Goal: Transaction & Acquisition: Purchase product/service

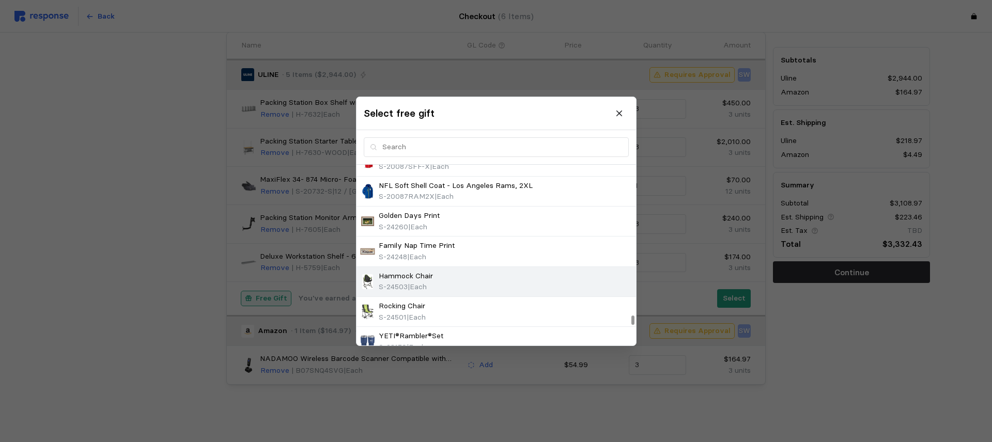
scroll to position [3066, 0]
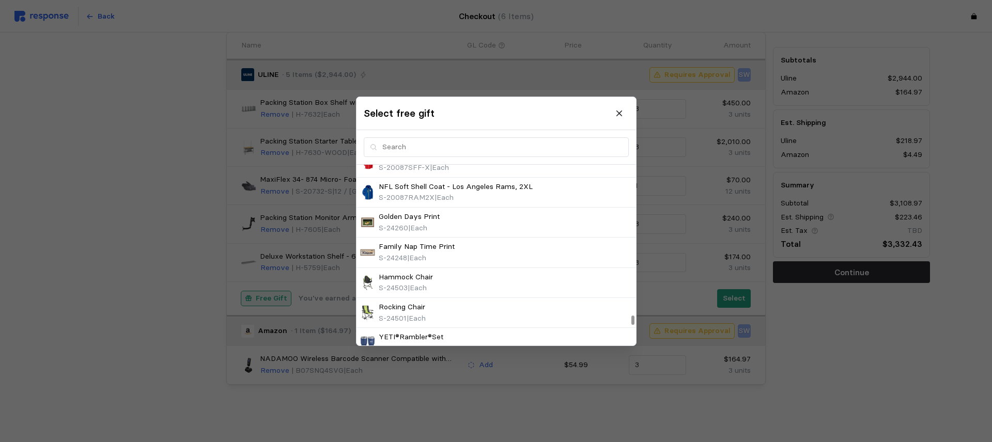
drag, startPoint x: 481, startPoint y: 291, endPoint x: 379, endPoint y: 277, distance: 102.7
click at [481, 291] on div "Hammock Chair S-24503 | Each" at bounding box center [496, 282] width 272 height 22
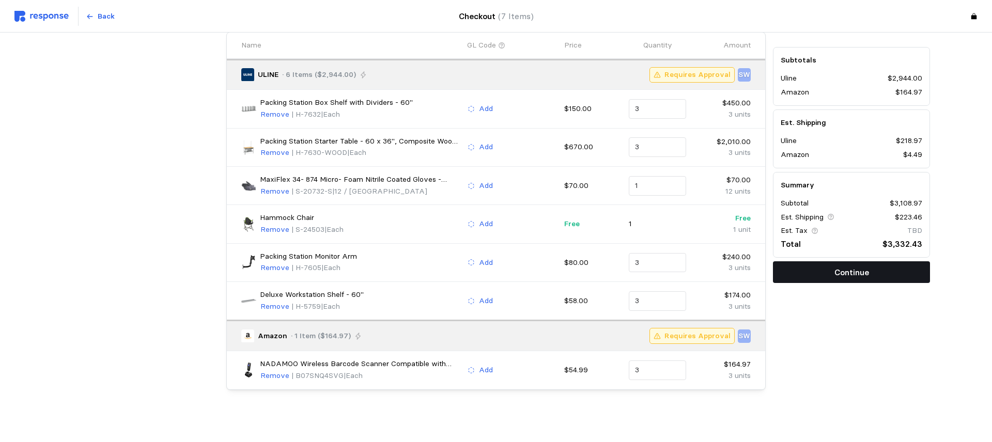
click at [830, 271] on button "Continue" at bounding box center [851, 273] width 157 height 22
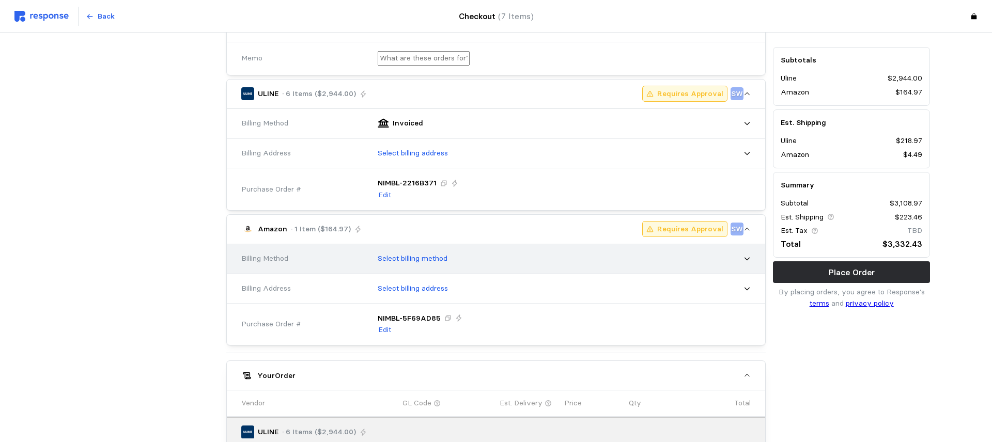
scroll to position [247, 0]
click at [397, 260] on p "Select billing method" at bounding box center [413, 258] width 70 height 11
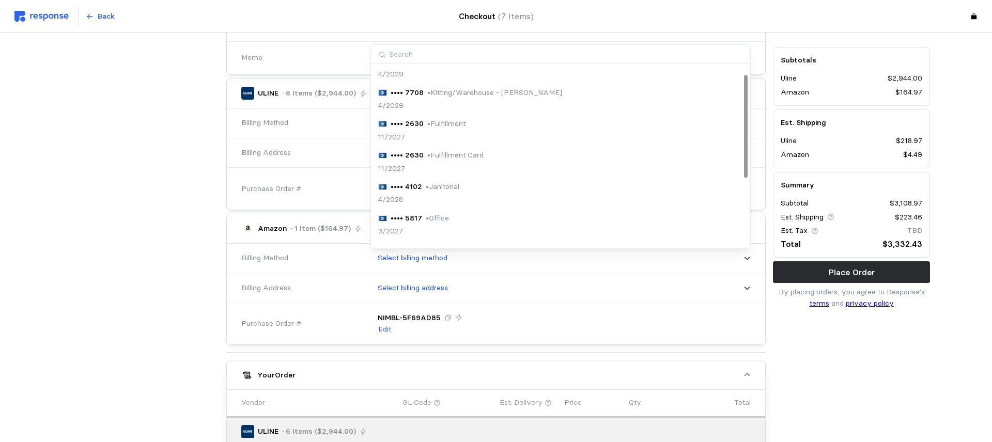
scroll to position [12, 0]
click at [467, 153] on p "• Fulfillment Card" at bounding box center [455, 156] width 56 height 11
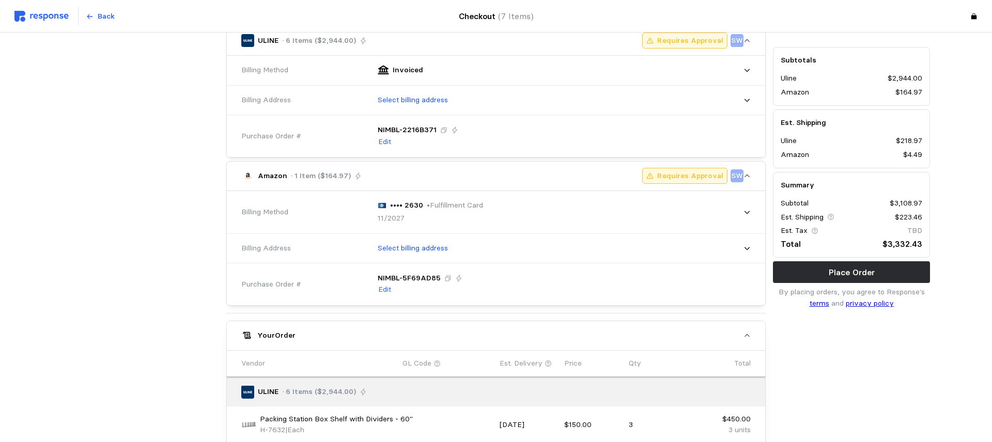
scroll to position [303, 0]
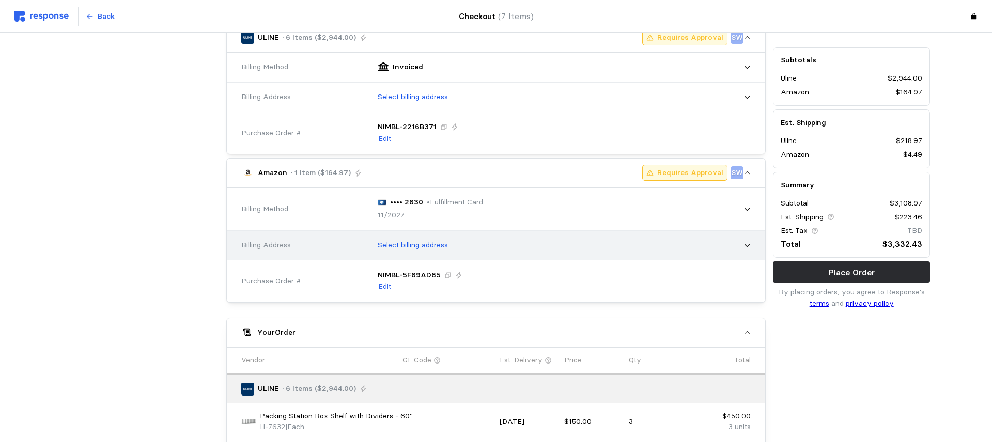
click at [418, 249] on p "Select billing address" at bounding box center [413, 245] width 70 height 11
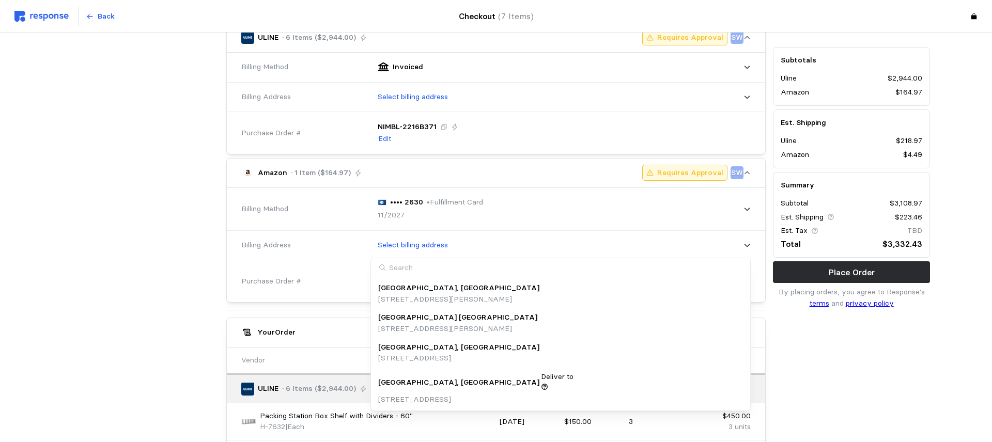
click at [435, 394] on p "[STREET_ADDRESS]" at bounding box center [476, 399] width 196 height 11
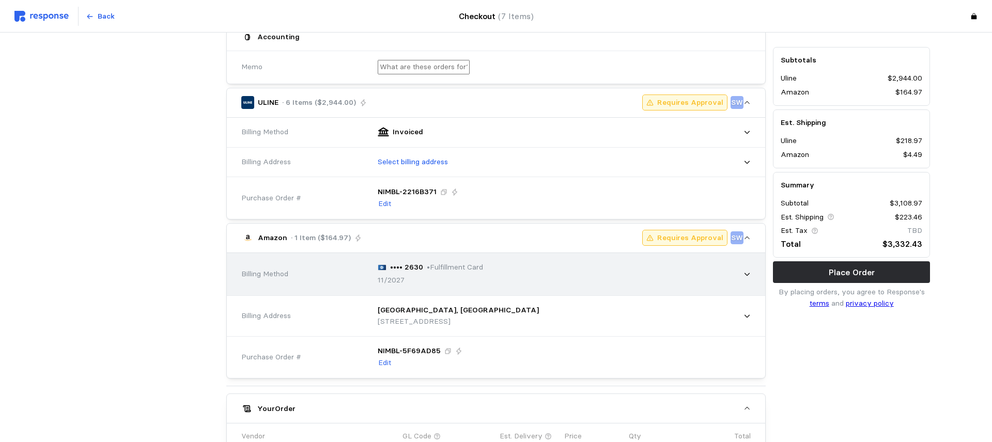
scroll to position [237, 0]
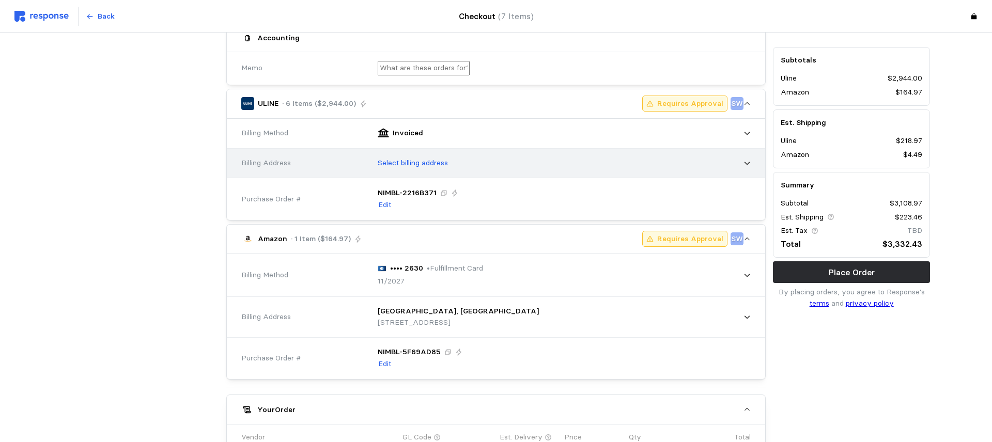
click at [418, 164] on p "Select billing address" at bounding box center [413, 163] width 70 height 11
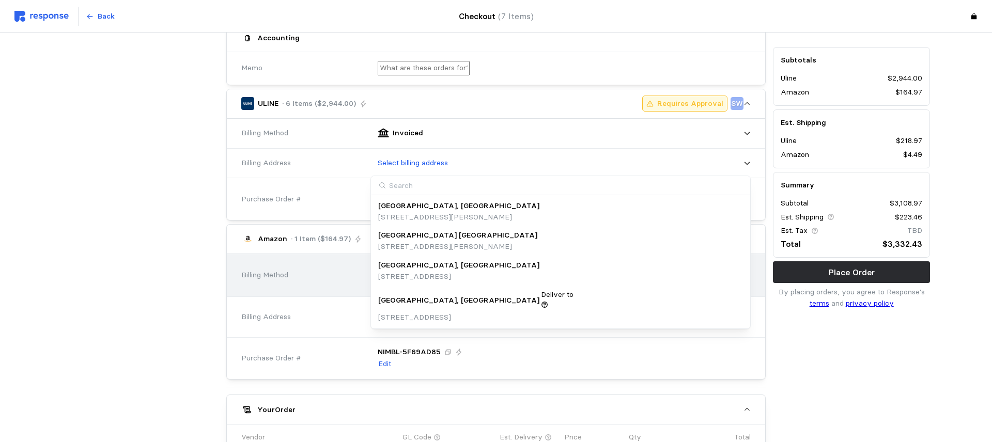
click at [541, 299] on p "Deliver to" at bounding box center [557, 294] width 33 height 11
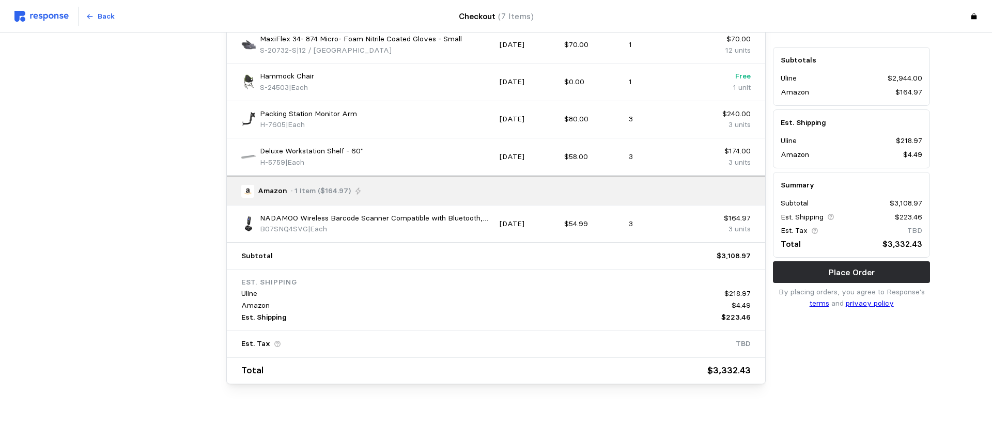
scroll to position [779, 0]
click at [834, 260] on div "Subtotals Uline $2,944.00 Amazon $164.97 Est. Shipping Uline $218.97 Amazon $4.…" at bounding box center [851, 178] width 157 height 262
click at [833, 269] on p "Place Order" at bounding box center [852, 272] width 46 height 13
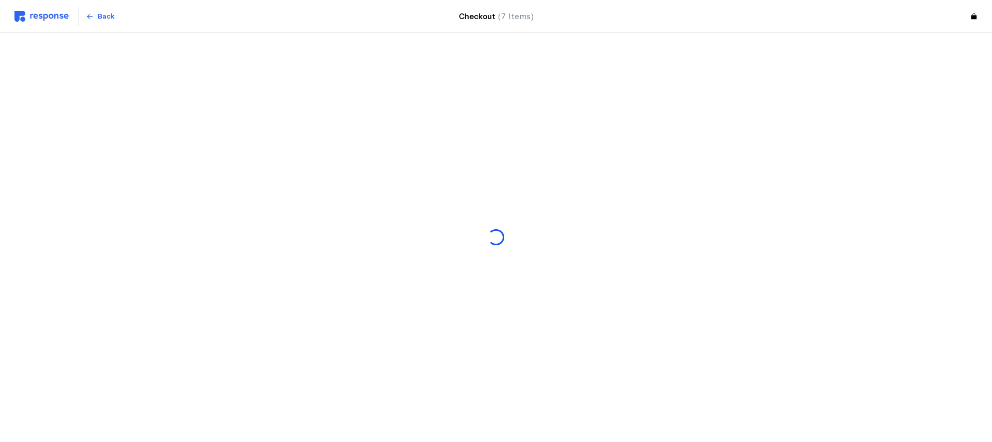
scroll to position [0, 0]
